Goal: Task Accomplishment & Management: Complete application form

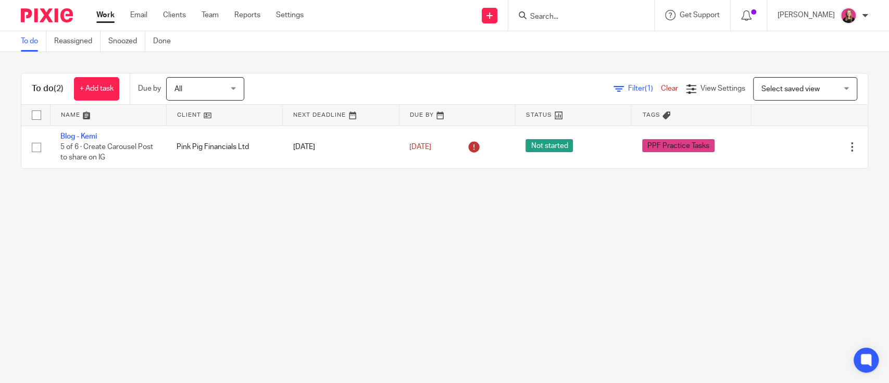
click at [542, 17] on input "Search" at bounding box center [576, 16] width 94 height 9
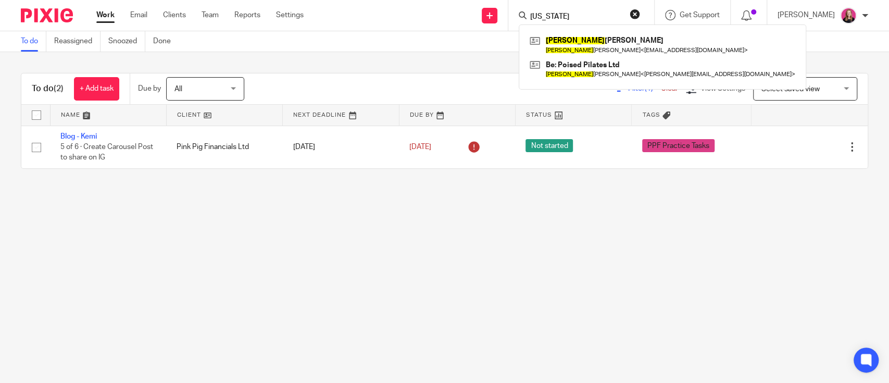
type input "[US_STATE]"
click at [308, 260] on main "To do Reassigned Snoozed Done To do (2) + Add task Due by All All Today Tomorro…" at bounding box center [444, 191] width 889 height 383
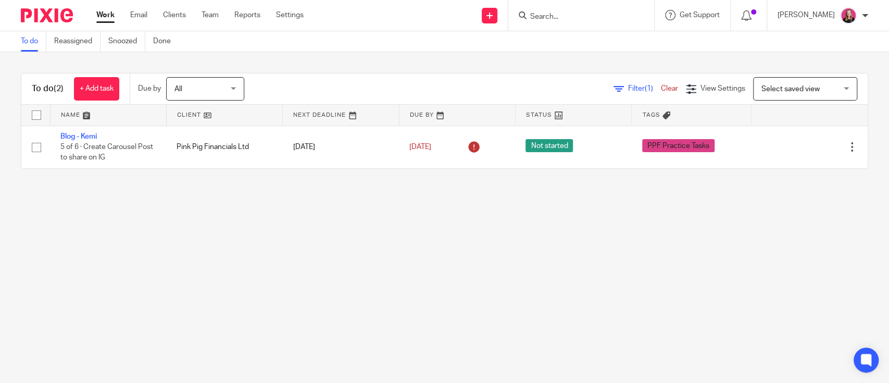
click at [533, 16] on input "Search" at bounding box center [576, 16] width 94 height 9
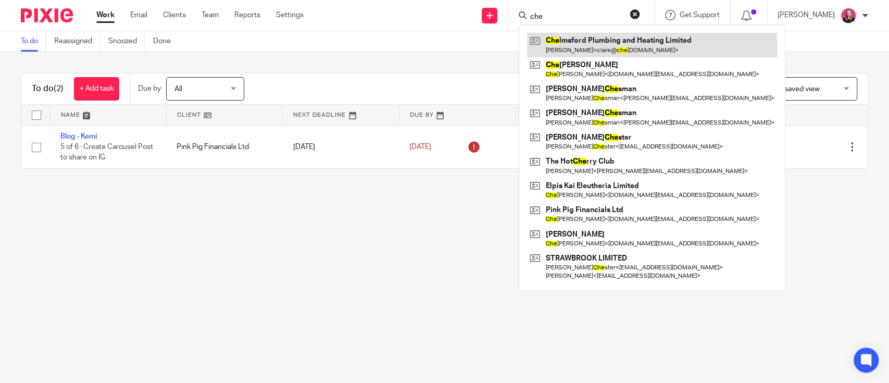
type input "che"
click at [591, 34] on link at bounding box center [652, 45] width 250 height 24
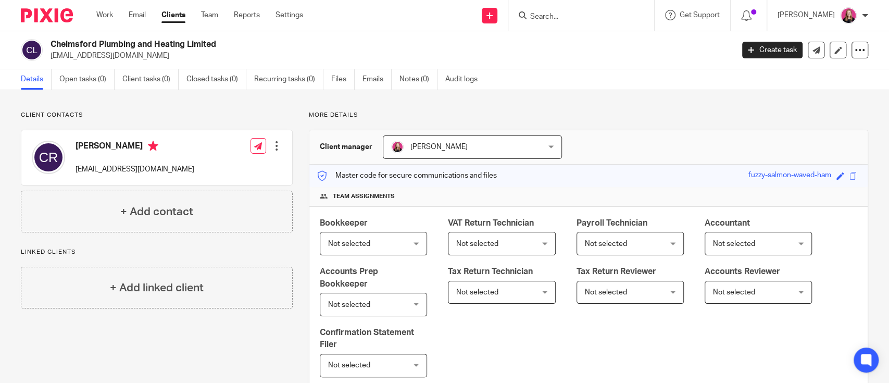
click at [271, 147] on div at bounding box center [276, 146] width 10 height 10
click at [215, 168] on link "Edit contact" at bounding box center [225, 168] width 99 height 15
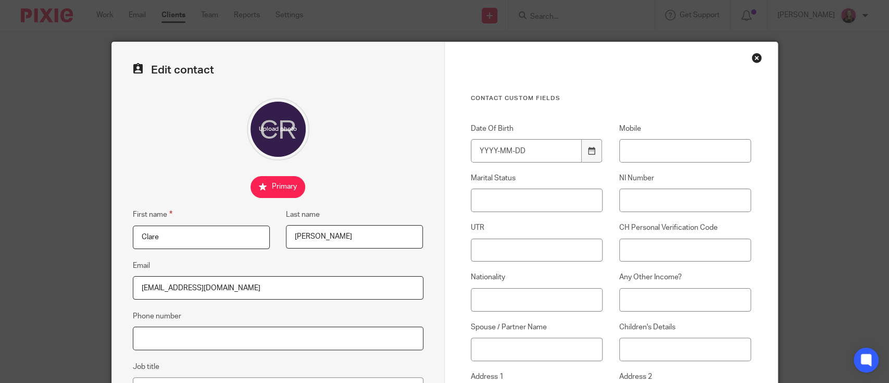
click at [190, 334] on input "Phone number" at bounding box center [278, 337] width 290 height 23
paste input "07717573647"
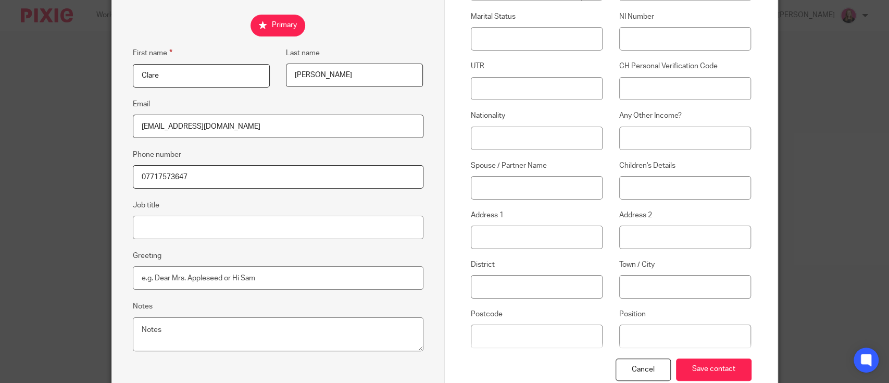
scroll to position [227, 0]
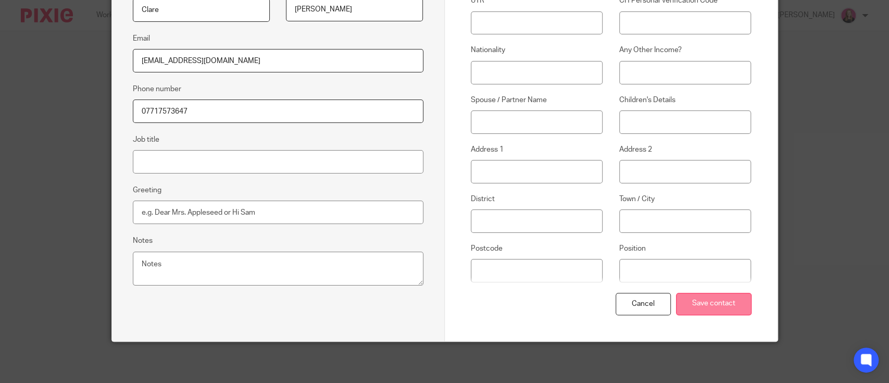
type input "07717573647"
click at [734, 303] on input "Save contact" at bounding box center [713, 304] width 75 height 22
click at [700, 302] on input "Save contact" at bounding box center [713, 304] width 75 height 22
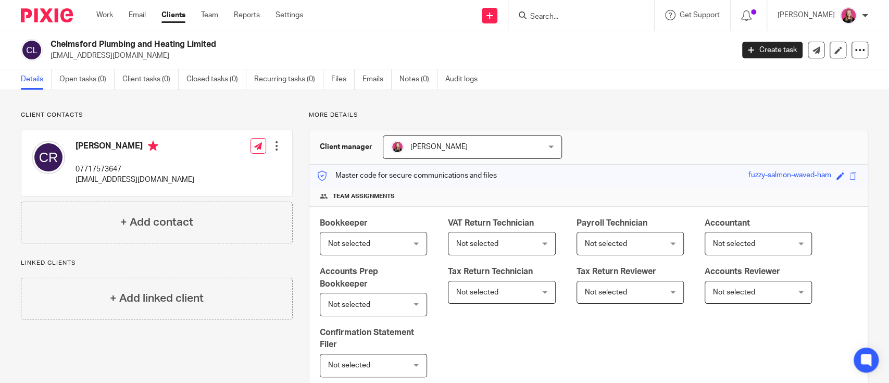
drag, startPoint x: 232, startPoint y: 47, endPoint x: 50, endPoint y: 47, distance: 181.7
click at [50, 47] on h2 "Chelmsford Plumbing and Heating Limited" at bounding box center [320, 44] width 540 height 11
copy h2 "Chelmsford Plumbing and Heating Limited"
click at [834, 52] on icon at bounding box center [838, 50] width 8 height 8
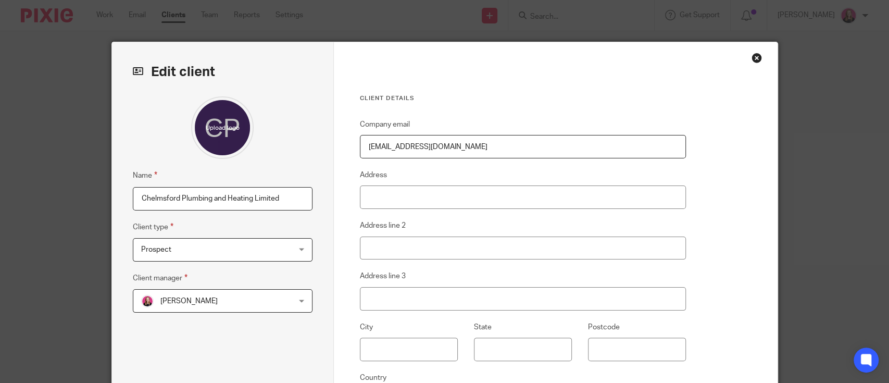
scroll to position [138, 0]
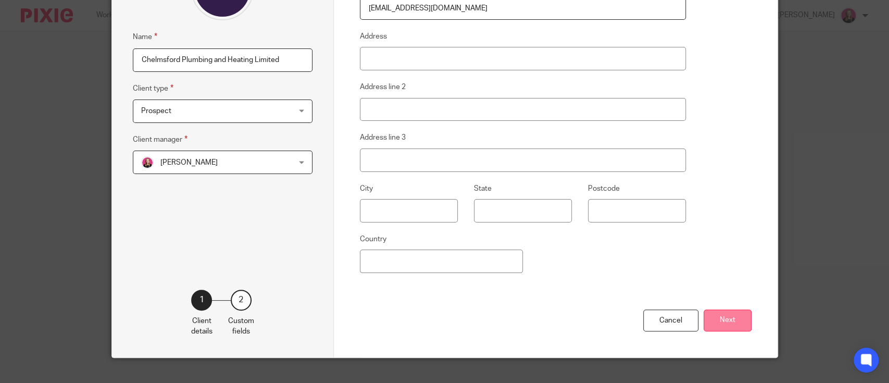
click at [711, 318] on button "Next" at bounding box center [727, 320] width 48 height 22
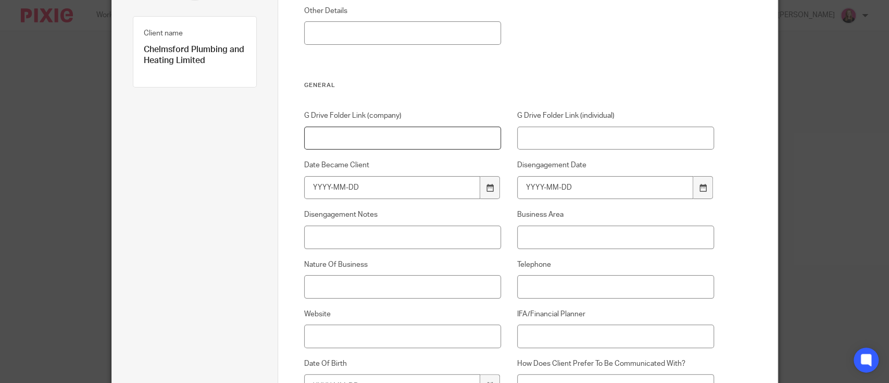
click at [363, 132] on input "G Drive Folder Link (company)" at bounding box center [402, 137] width 197 height 23
paste input "https://drive.google.com/drive/folders/1VK25QJUIzuPhiJf5xoi3QRTaEe3FMkPZ?usp=dr…"
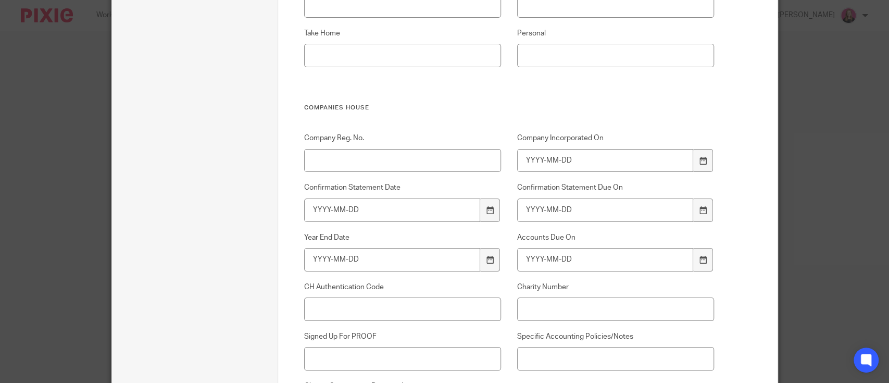
scroll to position [694, 0]
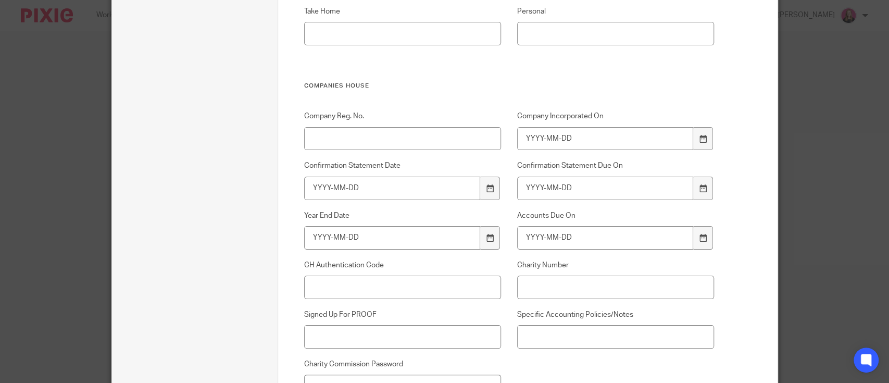
type input "https://drive.google.com/drive/folders/1VK25QJUIzuPhiJf5xoi3QRTaEe3FMkPZ?usp=dr…"
click at [322, 132] on input "Company Reg. No." at bounding box center [402, 138] width 197 height 23
paste input "03787810"
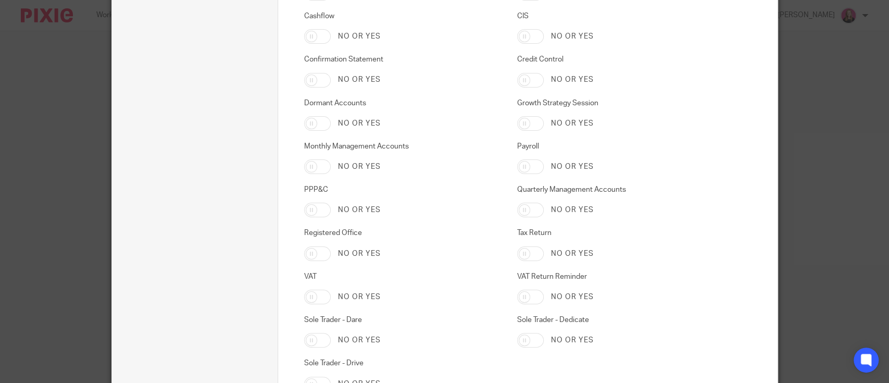
scroll to position [3052, 0]
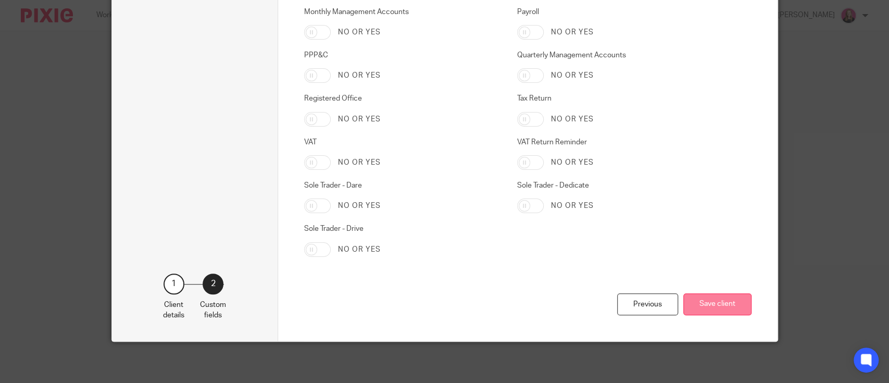
type input "03787810"
click at [707, 314] on div "Previous Save client" at bounding box center [527, 317] width 447 height 48
click at [708, 306] on button "Save client" at bounding box center [717, 304] width 68 height 22
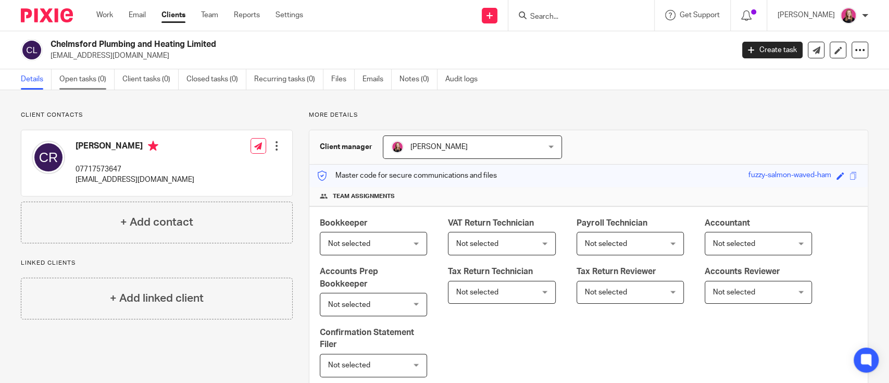
click at [86, 79] on link "Open tasks (0)" at bounding box center [86, 79] width 55 height 20
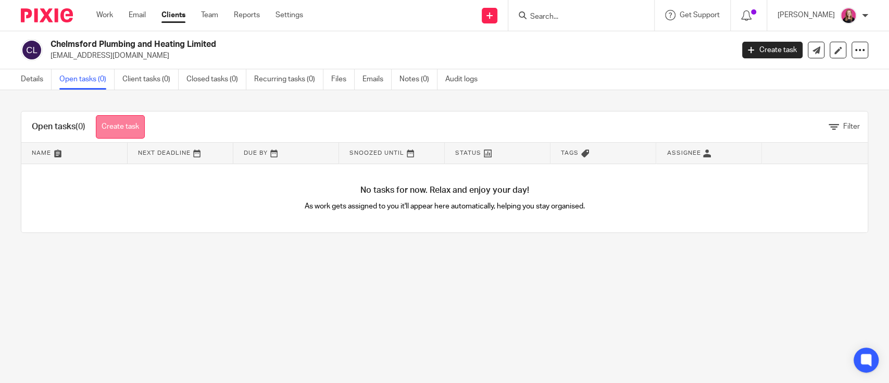
click at [135, 119] on link "Create task" at bounding box center [120, 126] width 49 height 23
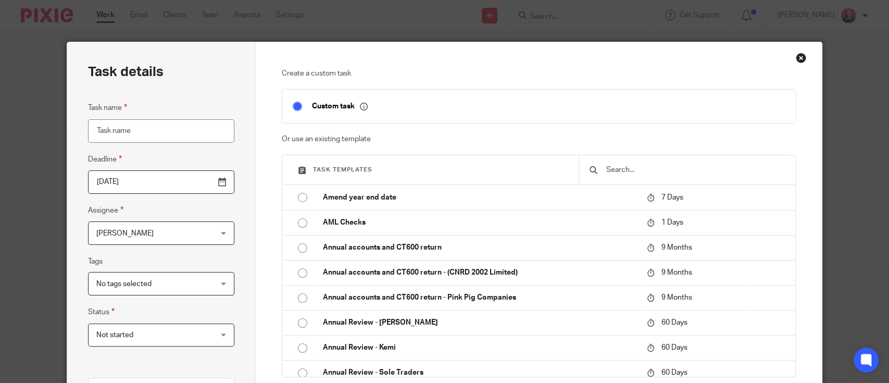
click at [618, 170] on input "text" at bounding box center [695, 169] width 180 height 11
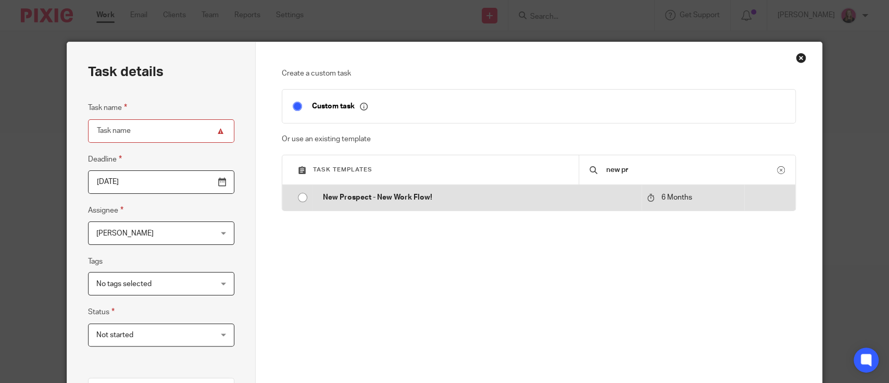
type input "new pr"
click at [502, 206] on td "New Prospect - New Work Flow!" at bounding box center [476, 197] width 328 height 25
type input "2026-03-19"
type input "New Prospect - New Work Flow!"
checkbox input "false"
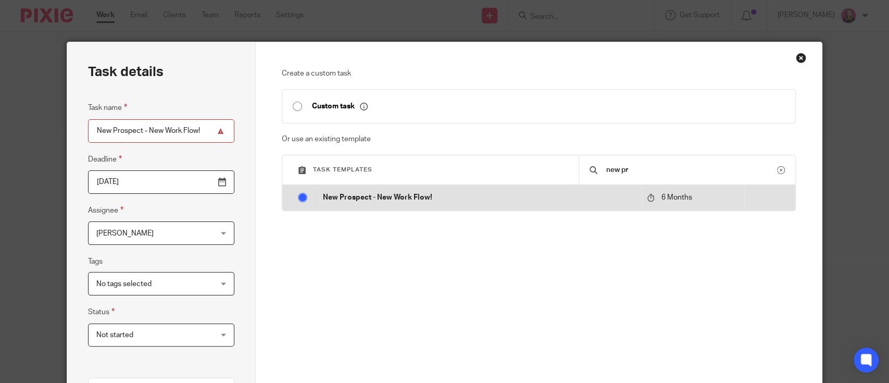
radio input "true"
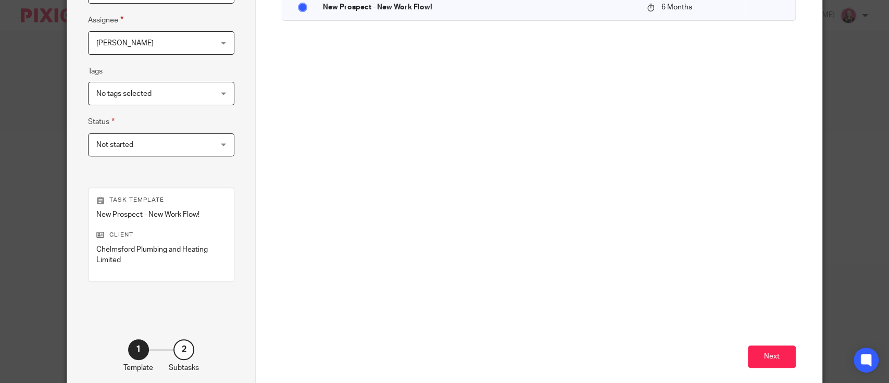
scroll to position [243, 0]
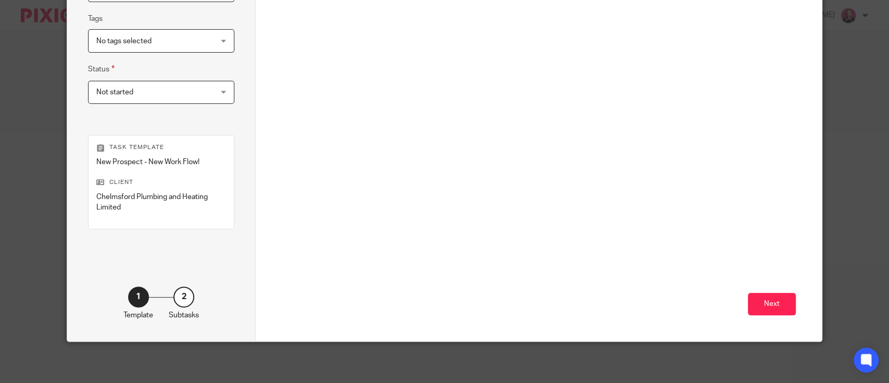
click at [755, 290] on div "Next" at bounding box center [539, 238] width 514 height 205
click at [761, 295] on button "Next" at bounding box center [771, 304] width 48 height 22
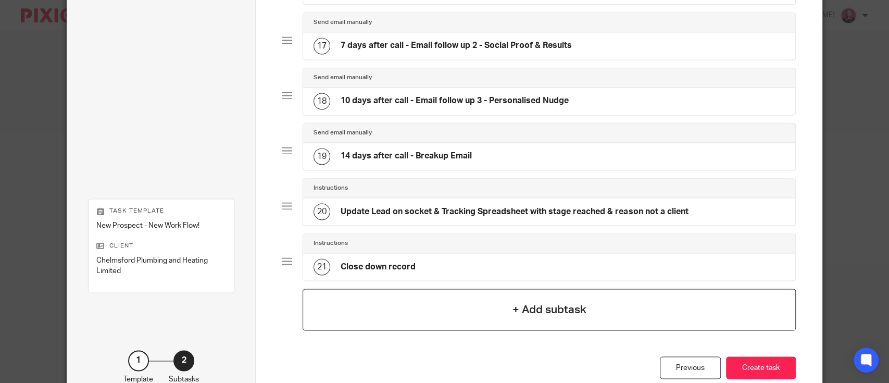
scroll to position [1026, 0]
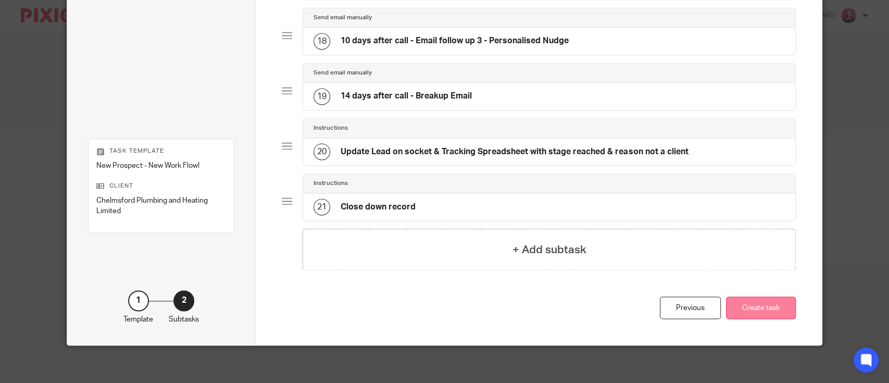
click at [750, 299] on button "Create task" at bounding box center [761, 307] width 70 height 22
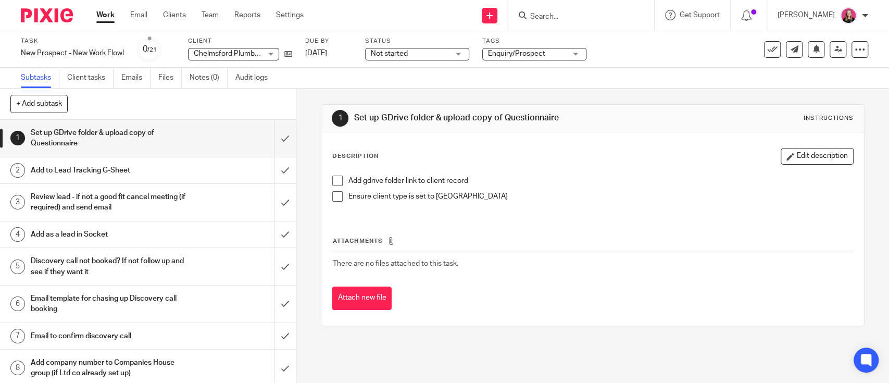
click at [332, 181] on span at bounding box center [337, 180] width 10 height 10
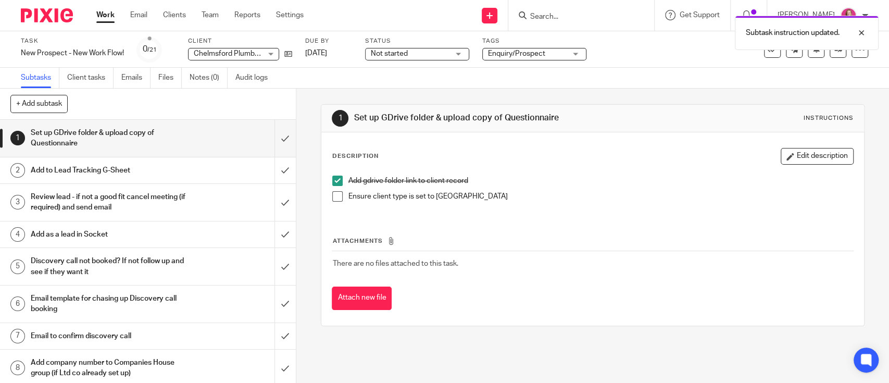
click at [334, 195] on span at bounding box center [337, 196] width 10 height 10
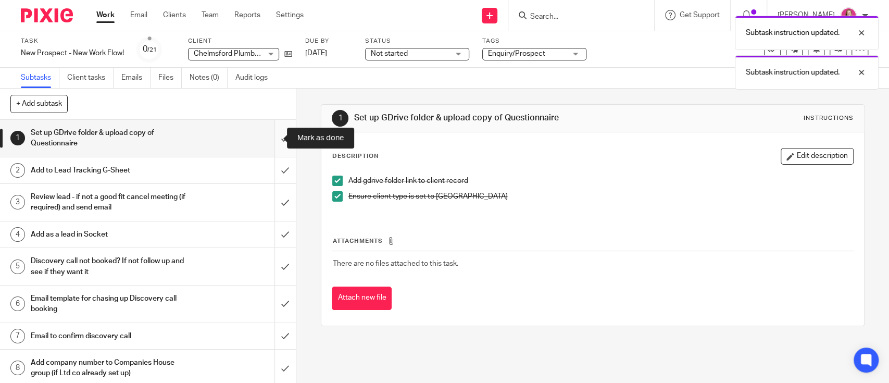
click at [271, 139] on input "submit" at bounding box center [148, 138] width 296 height 37
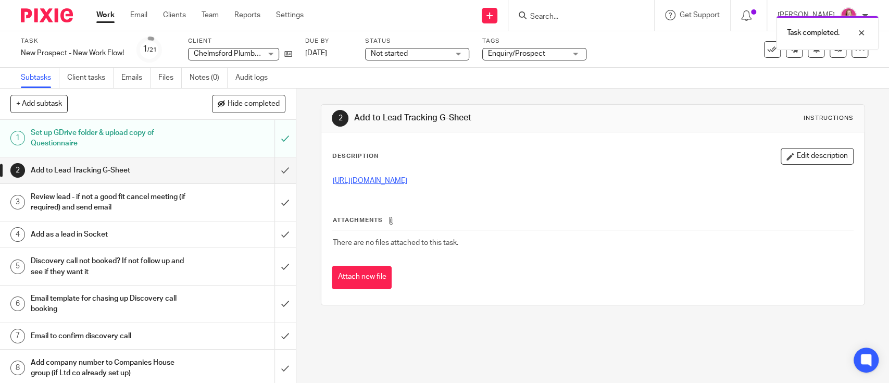
click at [407, 179] on link "https://docs.google.com/spreadsheets/d/1xQ7QcUq060BSKc8snLYJ_gbUd-fHj_b5/edit?u…" at bounding box center [369, 180] width 74 height 7
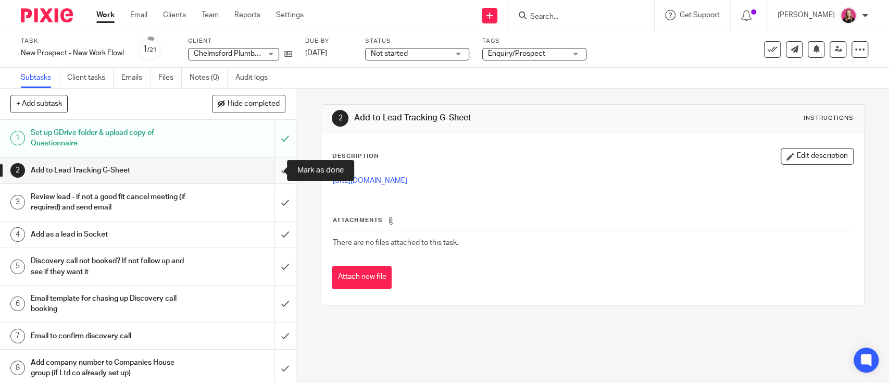
click at [272, 170] on input "submit" at bounding box center [148, 170] width 296 height 26
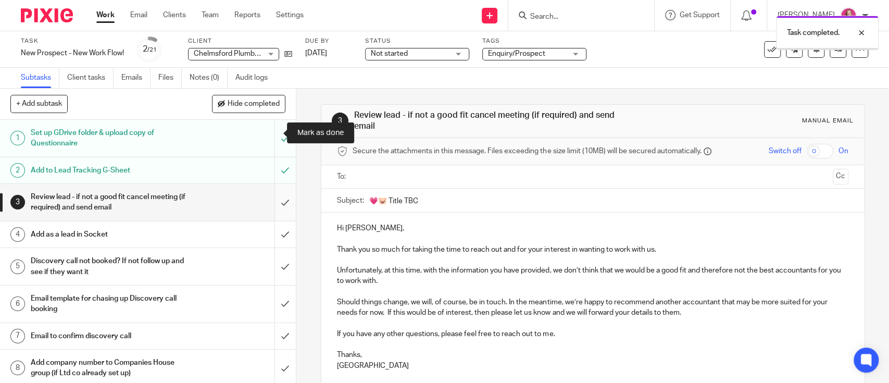
click at [271, 184] on input "submit" at bounding box center [148, 202] width 296 height 37
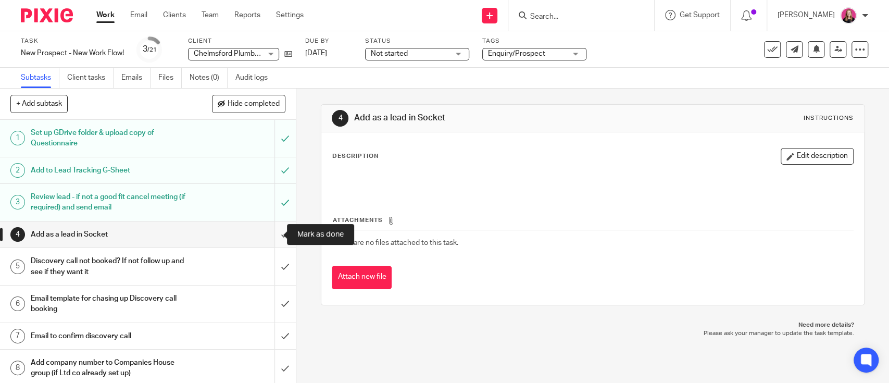
click at [262, 234] on input "submit" at bounding box center [148, 234] width 296 height 26
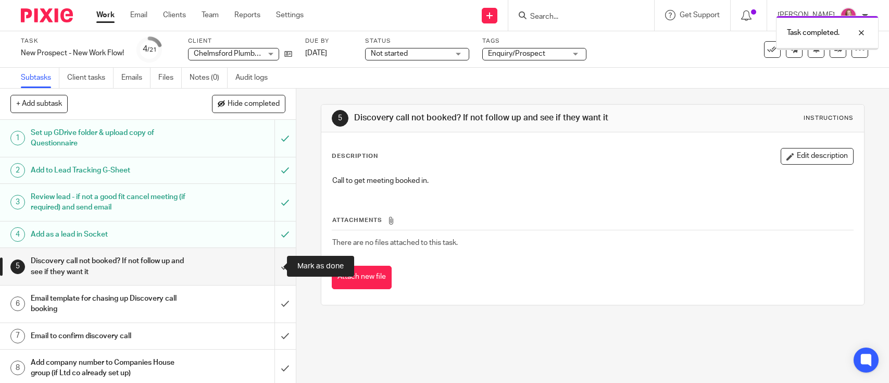
click at [274, 271] on input "submit" at bounding box center [148, 266] width 296 height 37
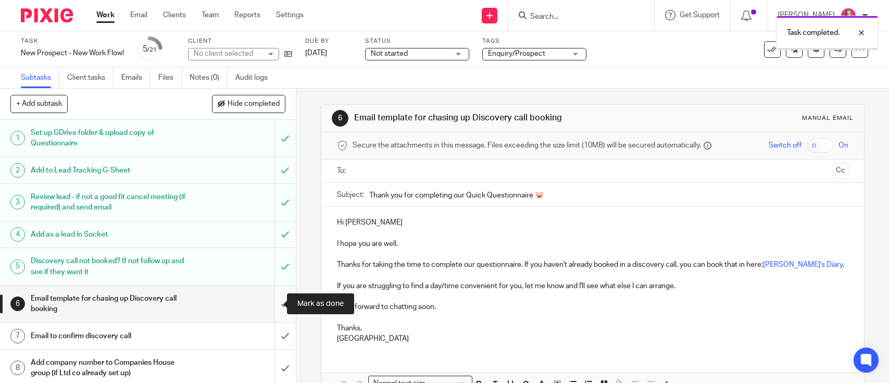
click at [273, 308] on input "submit" at bounding box center [148, 303] width 296 height 37
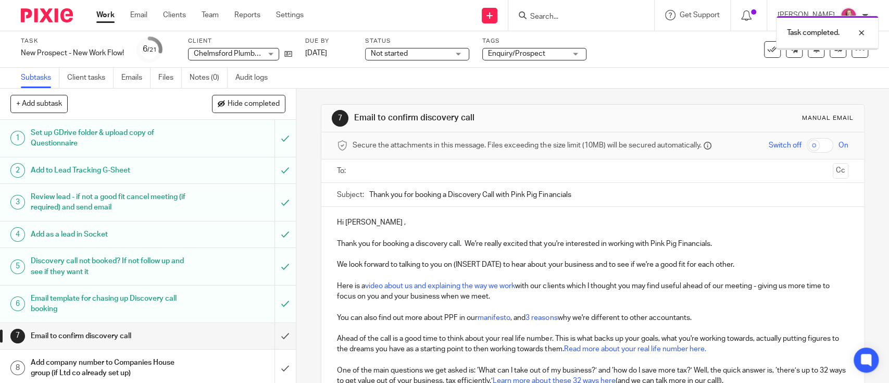
scroll to position [69, 0]
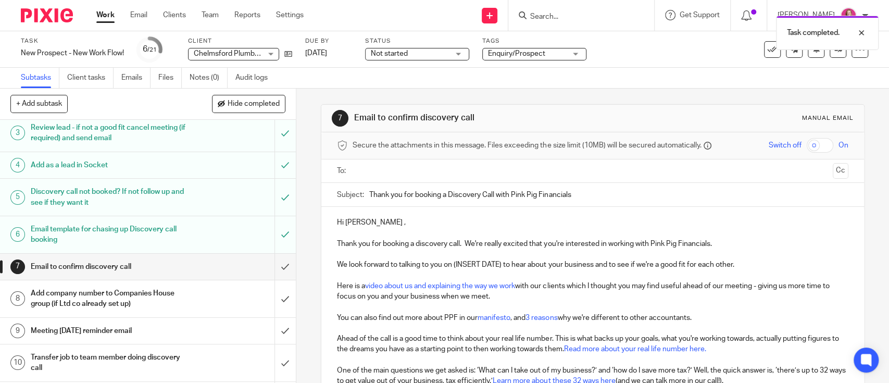
click at [405, 167] on input "text" at bounding box center [592, 171] width 472 height 12
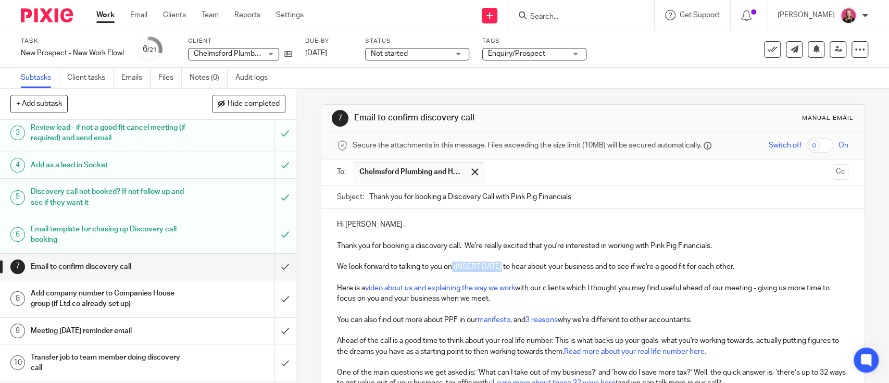
drag, startPoint x: 450, startPoint y: 269, endPoint x: 498, endPoint y: 269, distance: 48.4
click at [498, 269] on p "We look forward to talking to you on (INSERT DATE) to hear about your business …" at bounding box center [592, 266] width 511 height 10
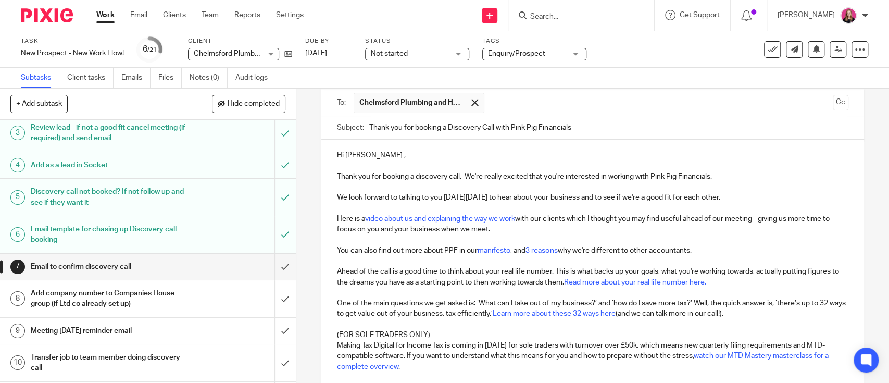
scroll to position [138, 0]
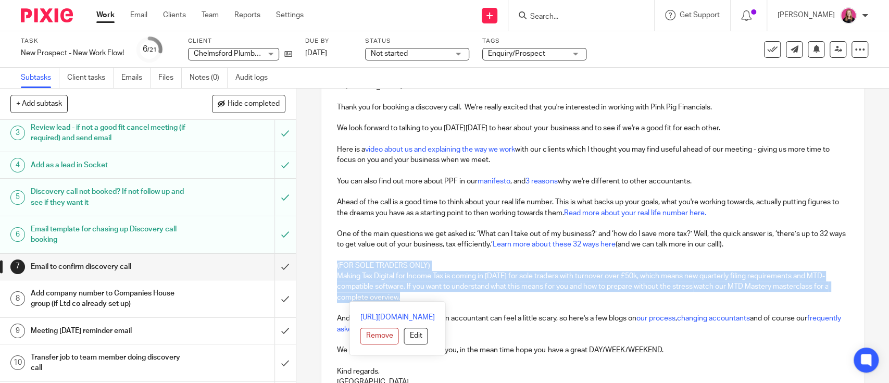
drag, startPoint x: 333, startPoint y: 264, endPoint x: 461, endPoint y: 294, distance: 131.1
click at [461, 294] on div "Hi [PERSON_NAME] , Thank you for booking a discovery call. We're really excited…" at bounding box center [592, 232] width 542 height 324
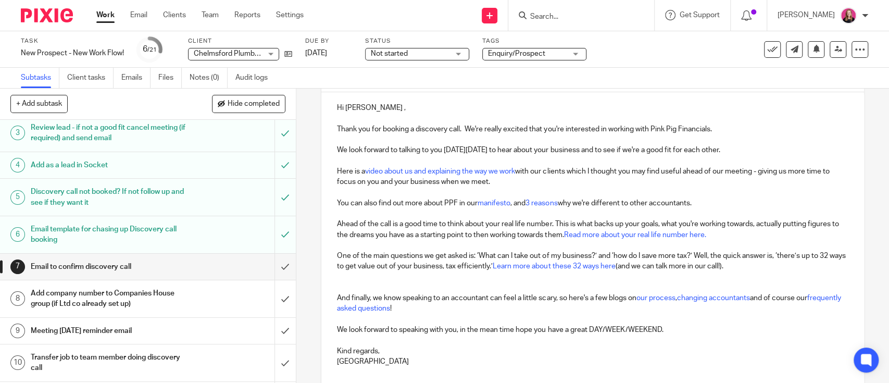
scroll to position [186, 0]
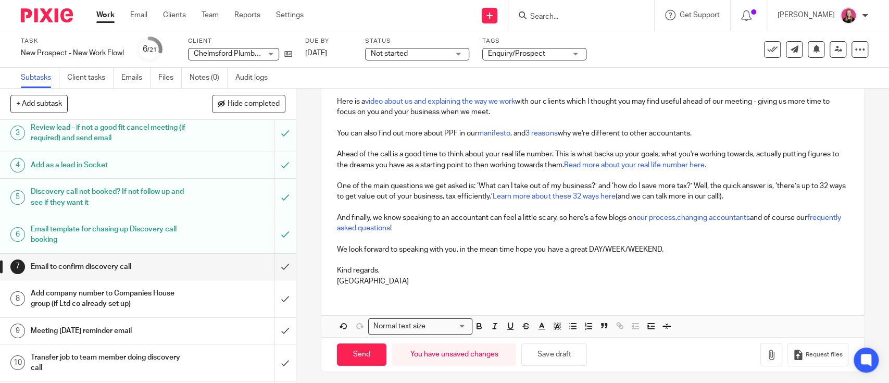
click at [404, 276] on p "[GEOGRAPHIC_DATA]" at bounding box center [592, 281] width 511 height 10
drag, startPoint x: 676, startPoint y: 250, endPoint x: 588, endPoint y: 255, distance: 88.1
click at [588, 255] on p "We look forward to speaking with you, in the mean time hope you have a great DA…" at bounding box center [592, 254] width 511 height 21
click at [553, 247] on p "We look forward to speaking with you, in the mean time hope you have a great we…" at bounding box center [592, 254] width 511 height 21
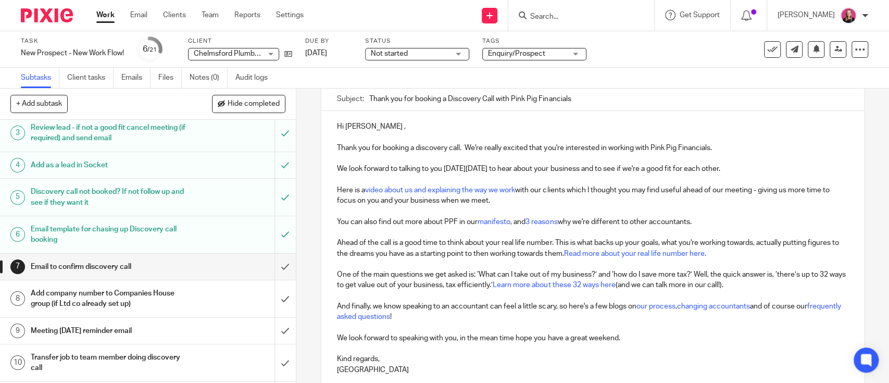
scroll to position [0, 0]
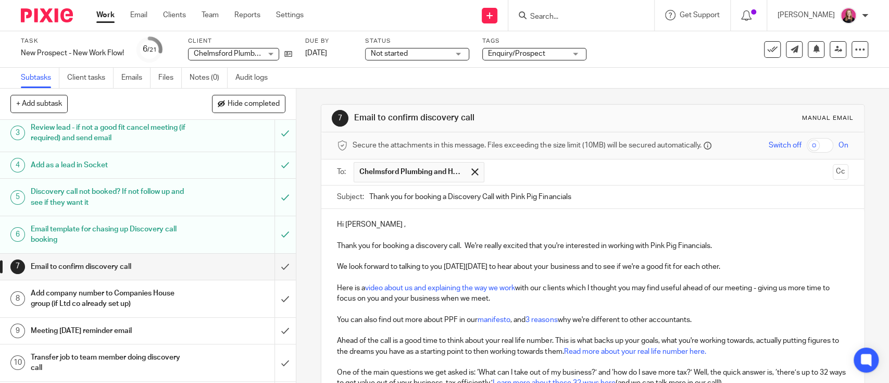
click at [361, 223] on p "Hi Clare ," at bounding box center [592, 224] width 511 height 10
click at [540, 278] on p at bounding box center [592, 277] width 511 height 10
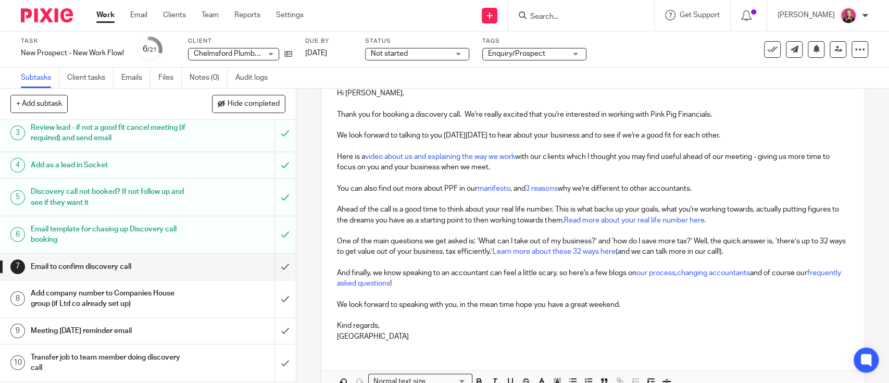
scroll to position [191, 0]
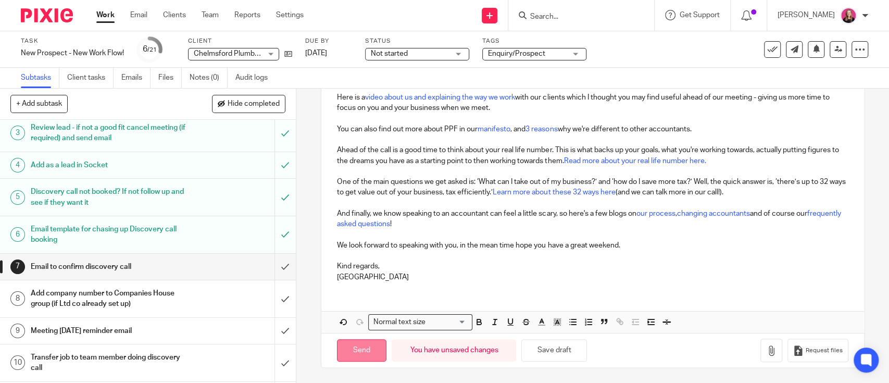
click at [355, 355] on input "Send" at bounding box center [361, 350] width 49 height 22
type input "Sent"
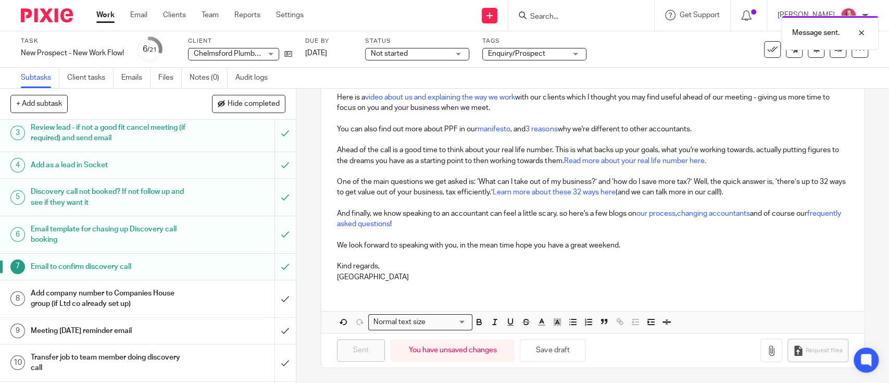
scroll to position [138, 0]
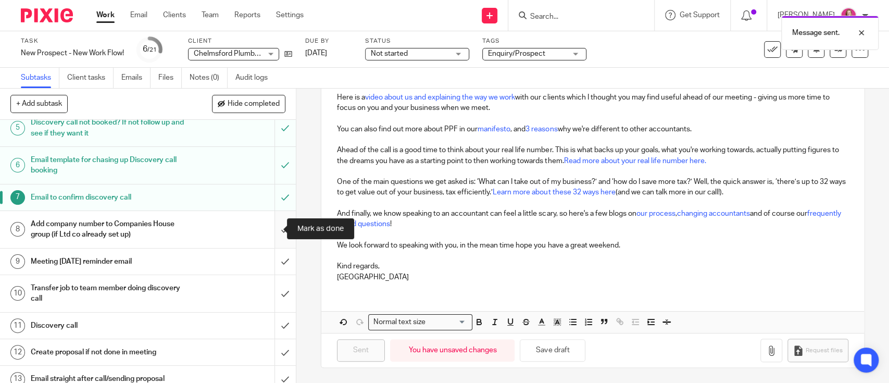
click at [268, 232] on input "submit" at bounding box center [148, 229] width 296 height 37
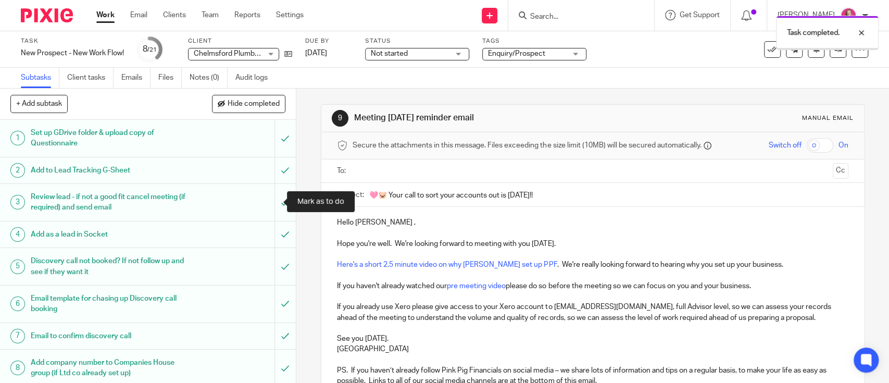
scroll to position [208, 0]
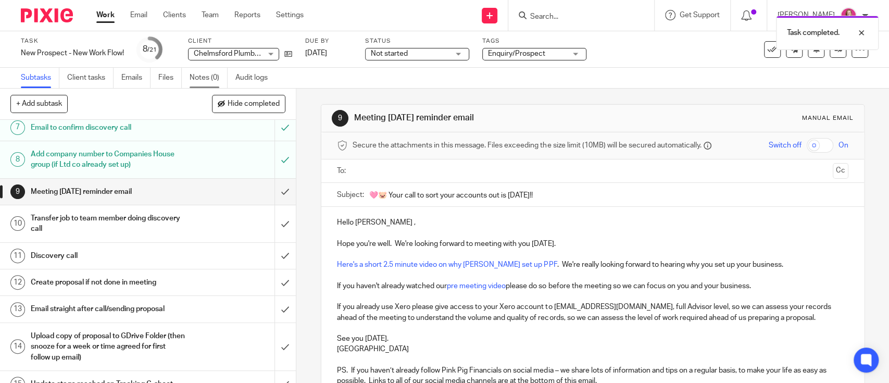
click at [202, 82] on link "Notes (0)" at bounding box center [208, 78] width 38 height 20
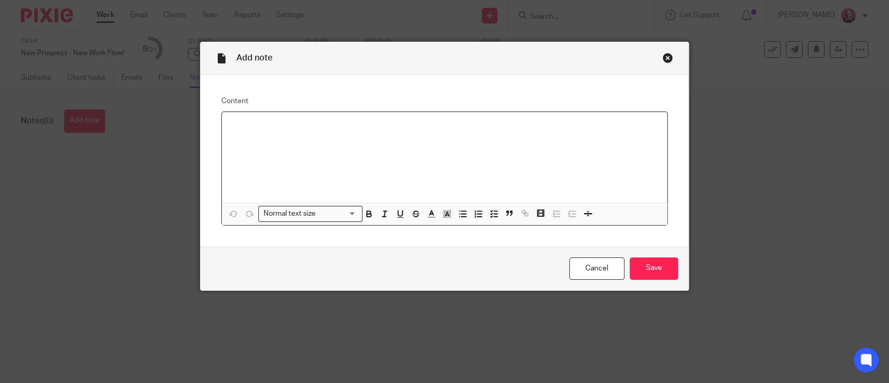
click at [263, 133] on div at bounding box center [444, 157] width 445 height 91
click at [663, 270] on input "Save" at bounding box center [653, 268] width 48 height 22
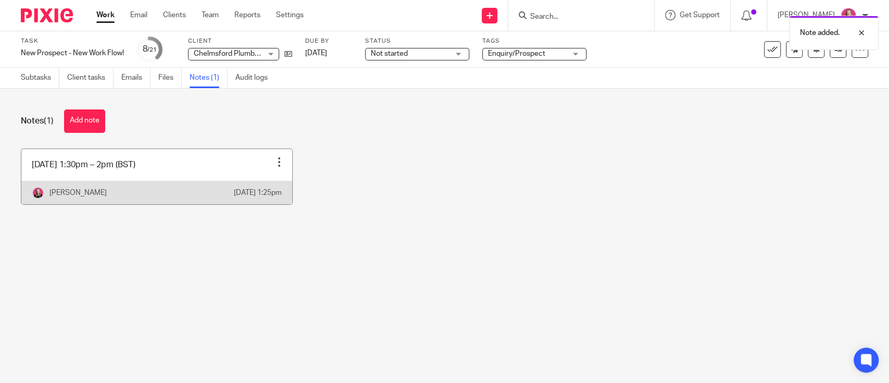
click at [274, 163] on div at bounding box center [279, 162] width 10 height 10
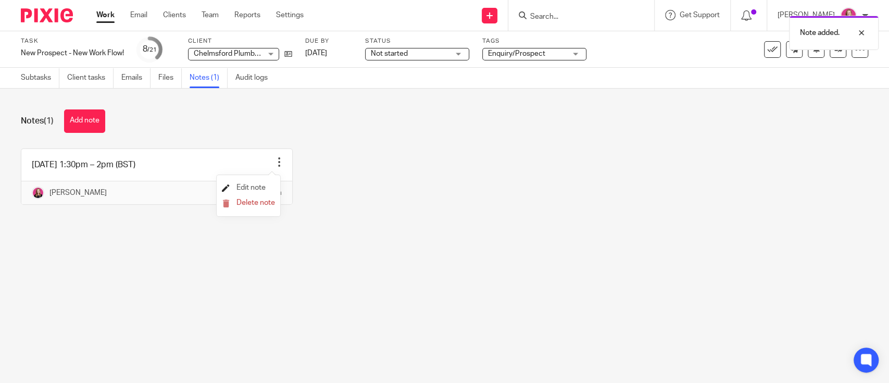
click at [242, 185] on span "Edit note" at bounding box center [250, 187] width 29 height 7
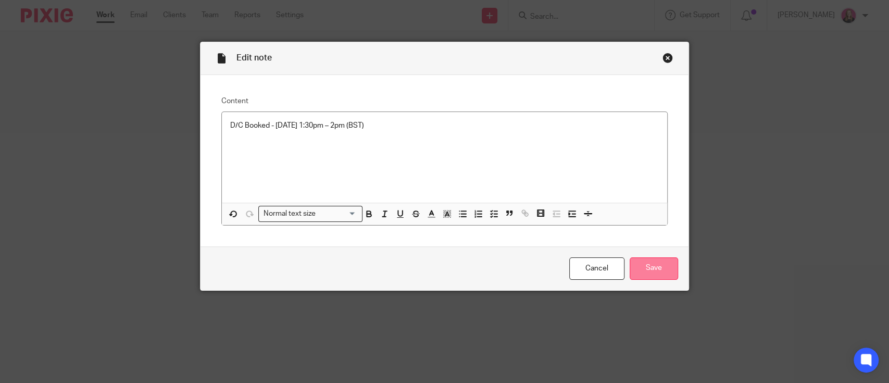
click at [636, 260] on input "Save" at bounding box center [653, 268] width 48 height 22
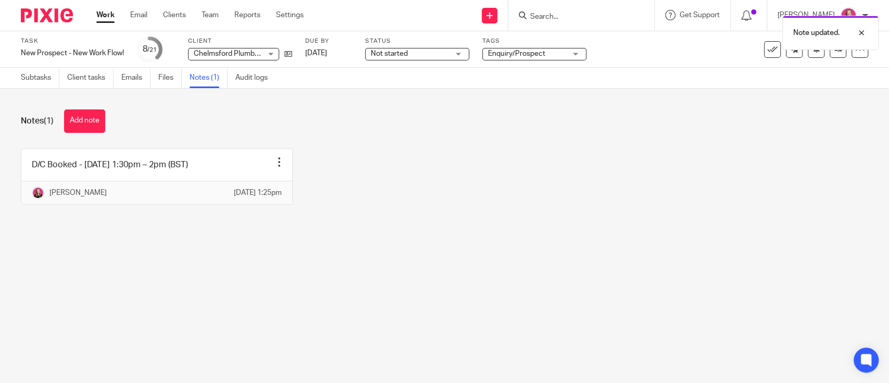
click at [20, 85] on div "Subtasks Client tasks Emails Files Notes (1) Audit logs" at bounding box center [147, 78] width 294 height 20
click at [28, 77] on link "Subtasks" at bounding box center [40, 78] width 39 height 20
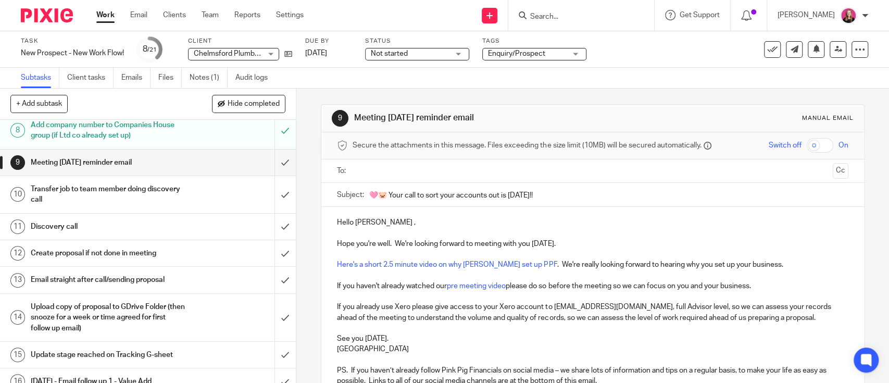
scroll to position [208, 0]
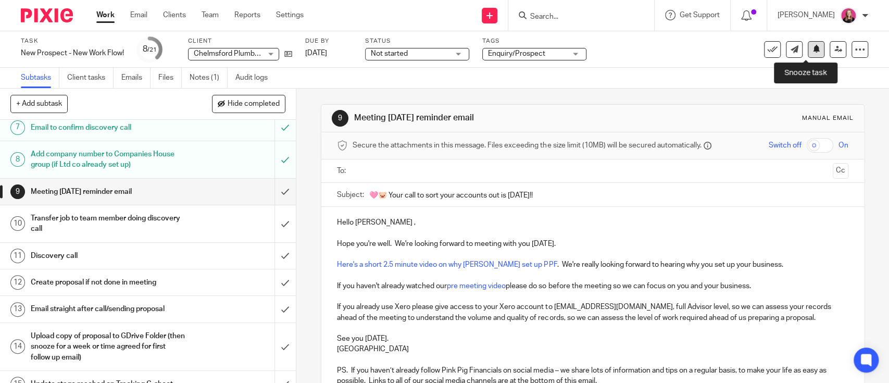
click at [810, 46] on button at bounding box center [815, 49] width 17 height 17
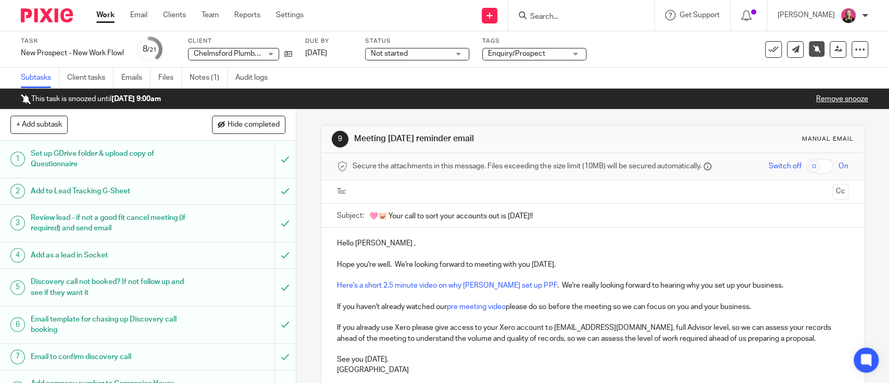
scroll to position [208, 0]
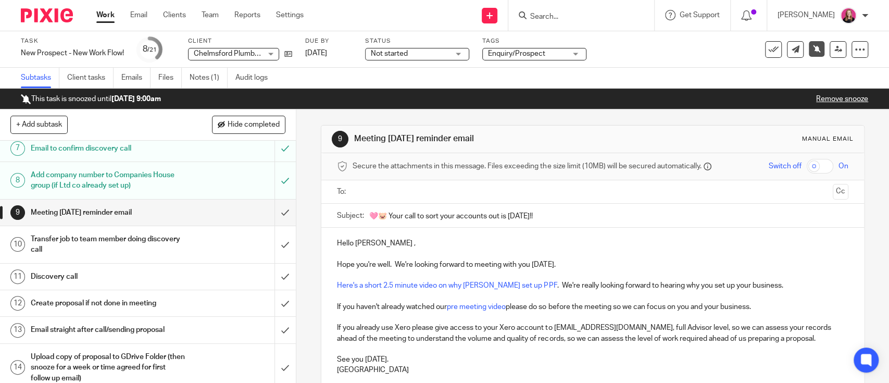
click at [99, 13] on link "Work" at bounding box center [105, 15] width 18 height 10
